Goal: Information Seeking & Learning: Learn about a topic

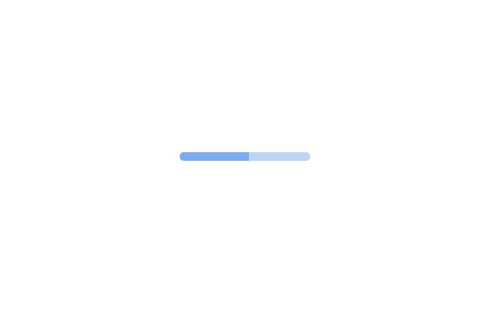
click at [7, 164] on btn "x" at bounding box center [4, 160] width 3 height 7
click at [7, 164] on btn "x" at bounding box center [4, 159] width 3 height 7
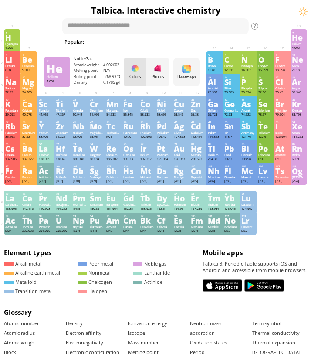
click at [299, 40] on div "He" at bounding box center [299, 37] width 14 height 7
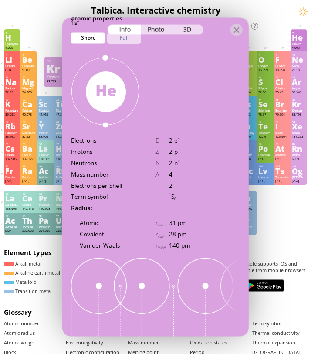
scroll to position [406, 0]
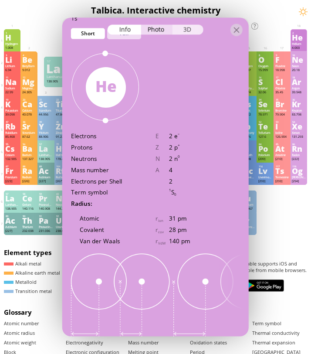
click at [186, 29] on div "3D" at bounding box center [187, 30] width 31 height 10
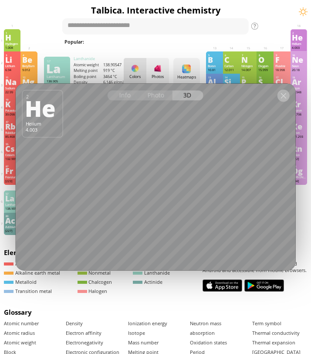
click at [285, 93] on div at bounding box center [283, 96] width 12 height 12
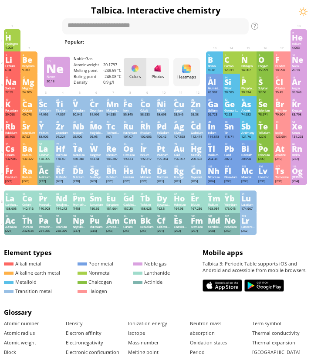
click at [303, 65] on div "Neon" at bounding box center [299, 66] width 14 height 4
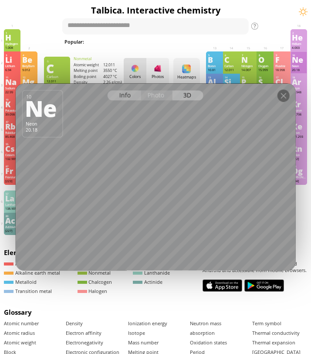
click at [123, 95] on div "Info" at bounding box center [125, 96] width 34 height 10
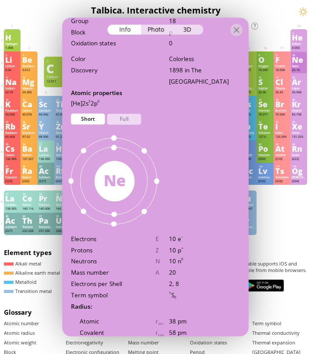
scroll to position [280, 0]
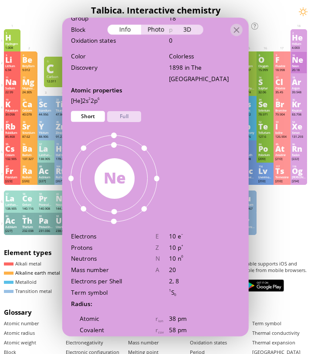
click at [33, 276] on link "Alkaline earth metal" at bounding box center [32, 272] width 56 height 7
click at [254, 14] on h1 "Talbica. Interactive chemistry" at bounding box center [155, 10] width 307 height 12
click at [237, 34] on div at bounding box center [237, 30] width 12 height 12
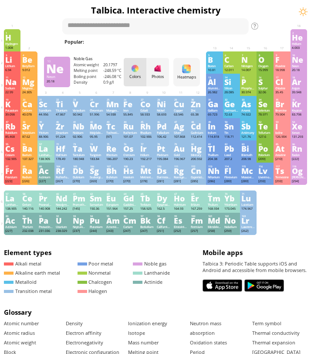
click at [301, 61] on div "Ne" at bounding box center [299, 59] width 14 height 7
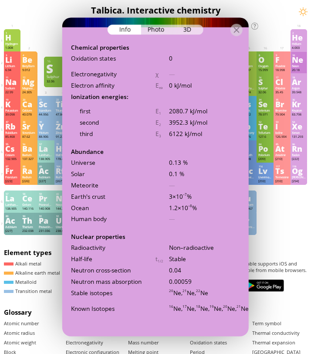
scroll to position [1299, 0]
click at [234, 34] on div at bounding box center [237, 30] width 12 height 12
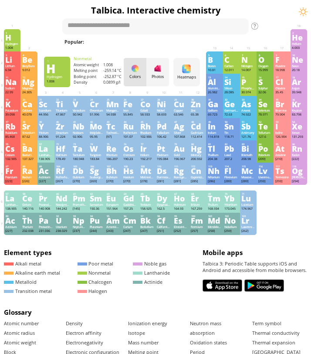
click at [16, 42] on div "Hydrogen" at bounding box center [12, 44] width 14 height 4
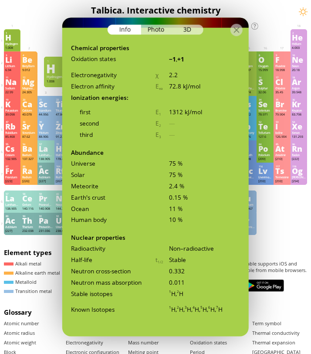
scroll to position [1306, 0]
click at [231, 30] on div at bounding box center [237, 30] width 12 height 12
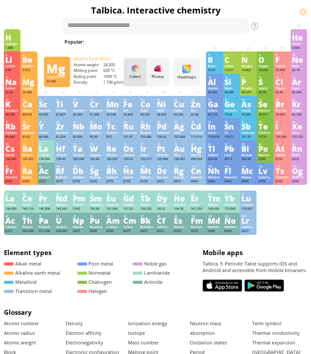
click at [37, 85] on div "12 Mg Magnesium 24.305 0, +1, +2 0, +1, +2 650 °C 1090 °C 1.738 g/cm 3 [Ne]3s 2" at bounding box center [28, 85] width 17 height 22
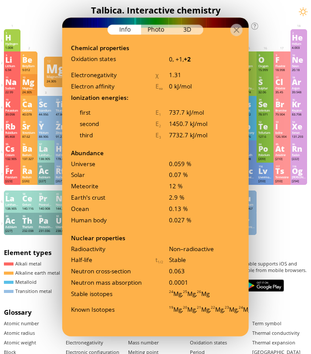
click at [27, 85] on div "Mg" at bounding box center [29, 81] width 14 height 7
click at [238, 28] on div at bounding box center [237, 30] width 12 height 12
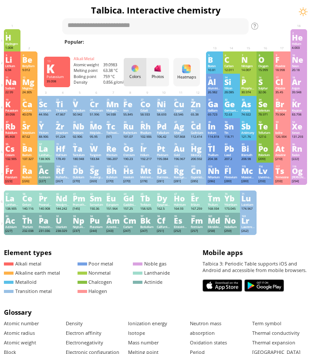
click at [8, 108] on div "K" at bounding box center [12, 104] width 14 height 7
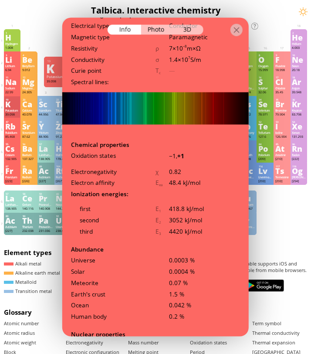
scroll to position [1307, 0]
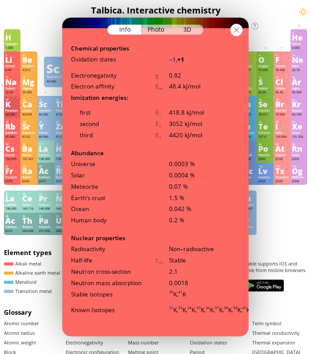
click at [238, 32] on div at bounding box center [237, 30] width 12 height 12
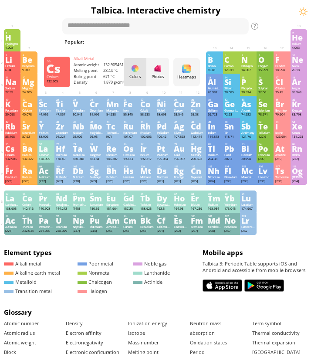
click at [14, 157] on div "Cesium" at bounding box center [12, 155] width 14 height 4
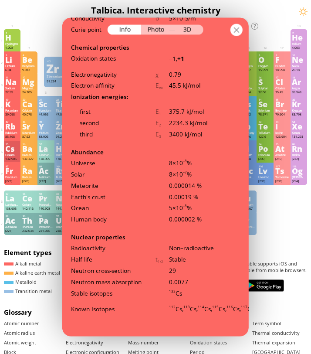
click at [239, 28] on div at bounding box center [237, 30] width 12 height 12
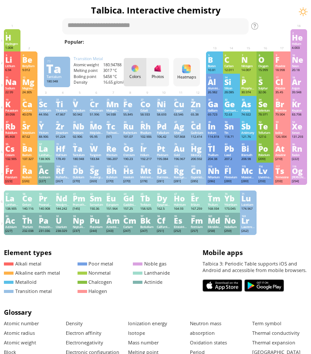
click at [79, 147] on div "Ta" at bounding box center [80, 148] width 14 height 7
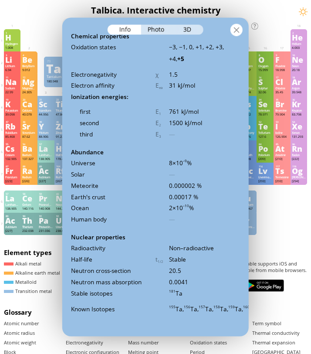
click at [239, 31] on div at bounding box center [237, 30] width 12 height 12
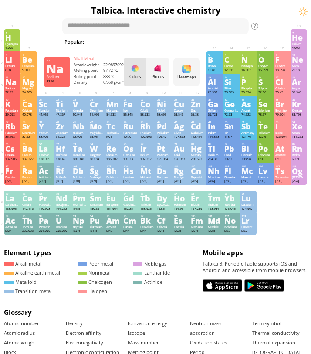
click at [12, 92] on div "22.99" at bounding box center [12, 92] width 14 height 4
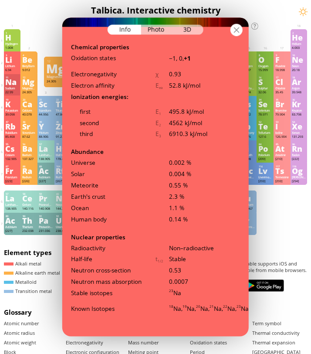
click at [237, 36] on div at bounding box center [237, 30] width 12 height 12
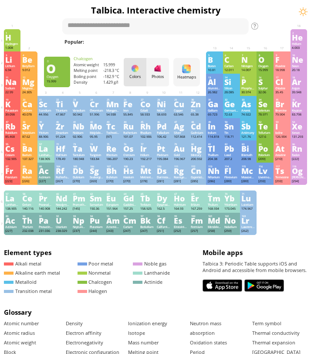
click at [267, 60] on div "O" at bounding box center [265, 59] width 14 height 7
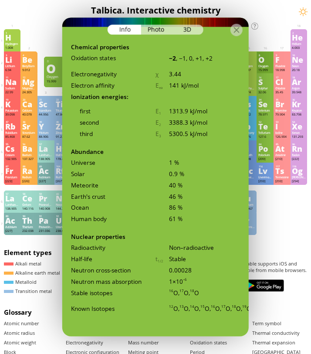
scroll to position [1313, 0]
click at [234, 33] on div at bounding box center [237, 30] width 12 height 12
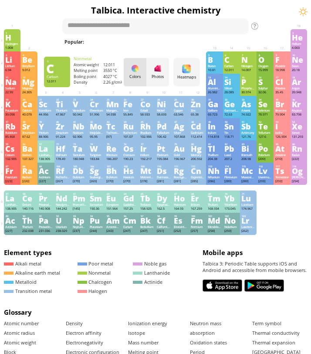
click at [230, 67] on div "Carbon" at bounding box center [231, 66] width 14 height 4
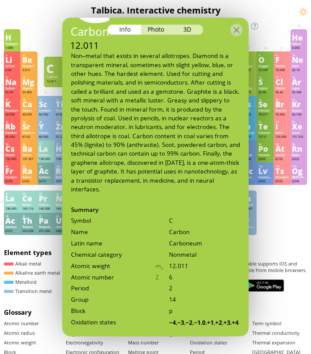
scroll to position [0, 0]
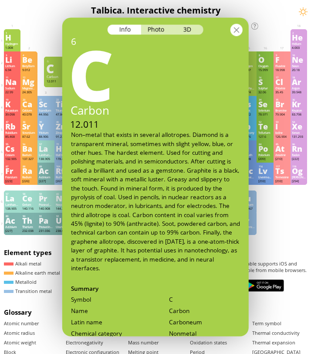
click at [234, 31] on div at bounding box center [237, 30] width 12 height 12
